Goal: Task Accomplishment & Management: Use online tool/utility

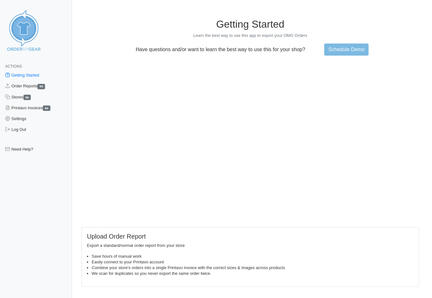
click at [151, 25] on h1 "Getting Started" at bounding box center [251, 24] width 338 height 12
click at [28, 85] on link "Order Reports 99" at bounding box center [36, 86] width 72 height 11
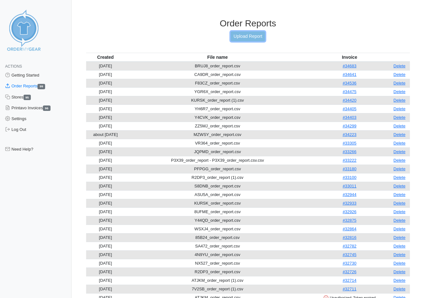
click at [251, 35] on link "Upload Report" at bounding box center [248, 36] width 34 height 10
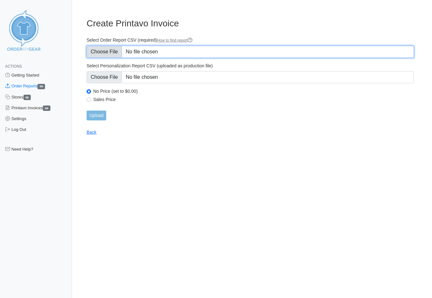
click at [103, 49] on input "Select Order Report CSV (required) How to find report" at bounding box center [251, 52] width 328 height 12
type input "C:\fakepath\AJKNU_OrderReport.csv"
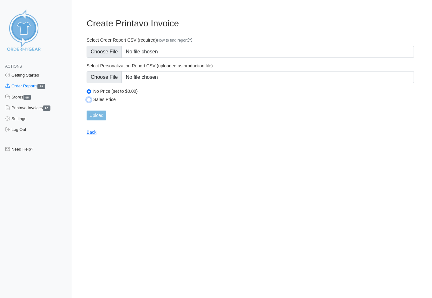
click at [87, 98] on input "Sales Price" at bounding box center [89, 99] width 4 height 4
radio input "true"
click at [98, 117] on input "Upload" at bounding box center [97, 116] width 20 height 10
